Goal: Find specific page/section

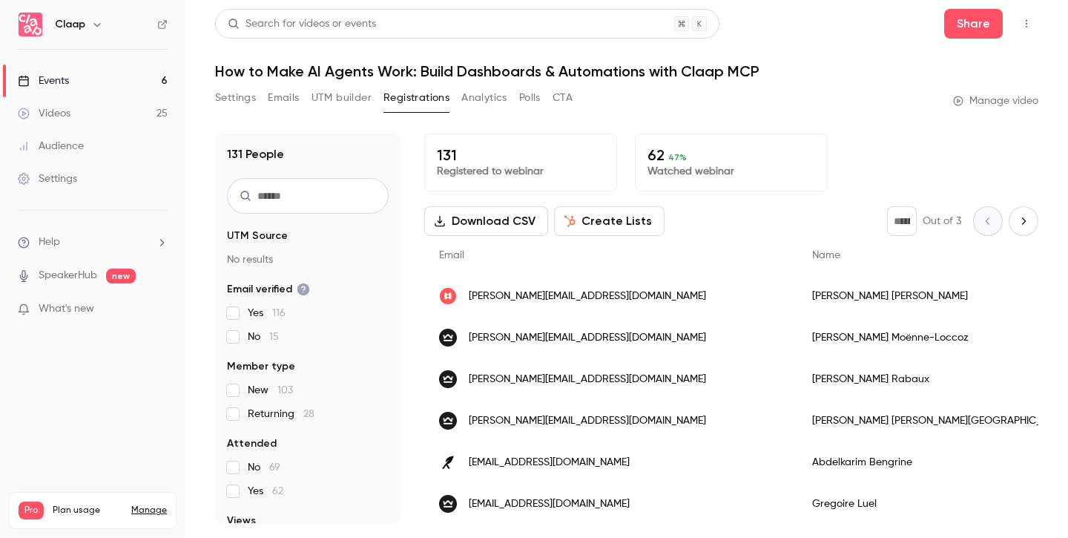
click at [71, 81] on link "Events 6" at bounding box center [92, 81] width 185 height 33
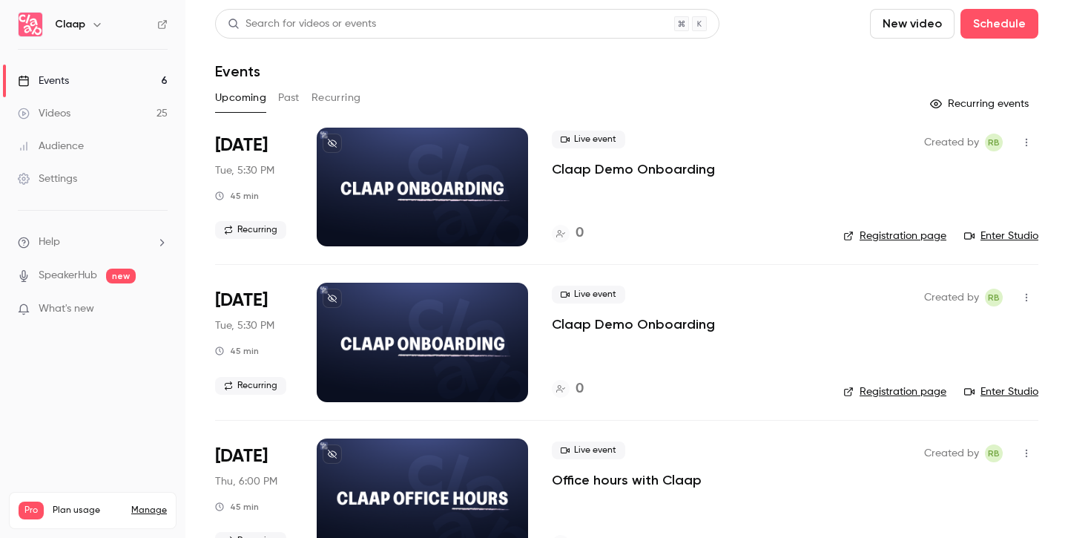
click at [91, 82] on link "Events 6" at bounding box center [92, 81] width 185 height 33
click at [287, 99] on button "Past" at bounding box center [289, 98] width 22 height 24
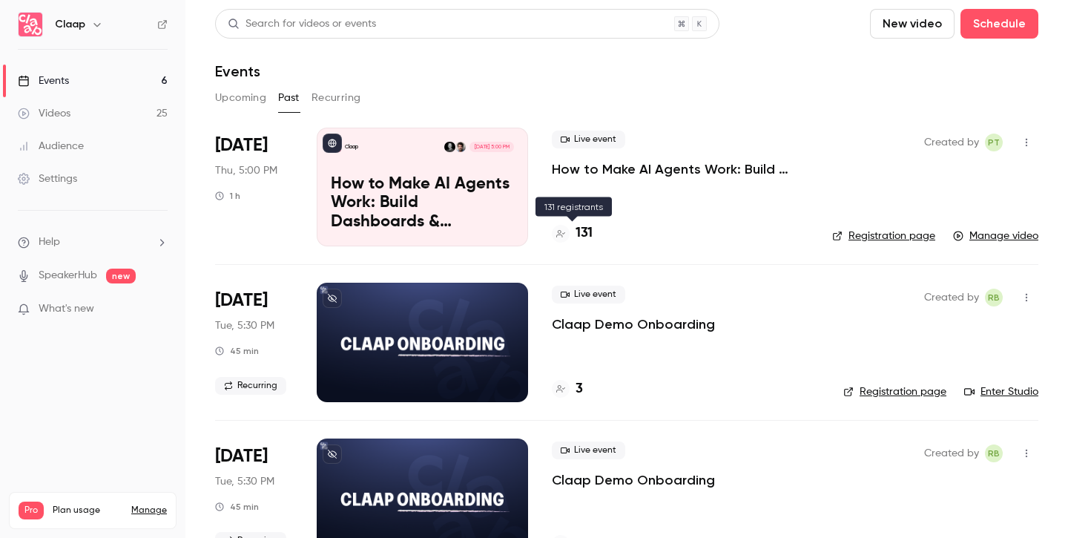
click at [585, 232] on h4 "131" at bounding box center [584, 233] width 17 height 20
